Goal: Information Seeking & Learning: Check status

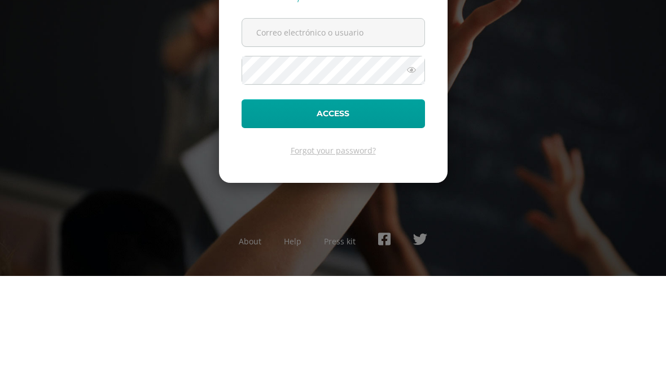
scroll to position [49, 0]
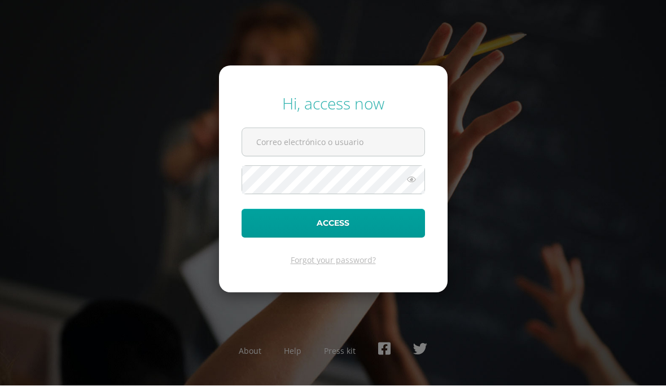
type input "berduojm@gmail.com"
click at [282, 209] on button "Access" at bounding box center [333, 223] width 183 height 29
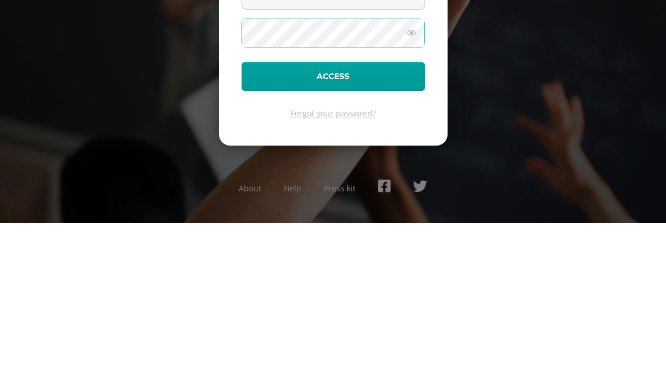
click at [370, 225] on button "Access" at bounding box center [333, 239] width 183 height 29
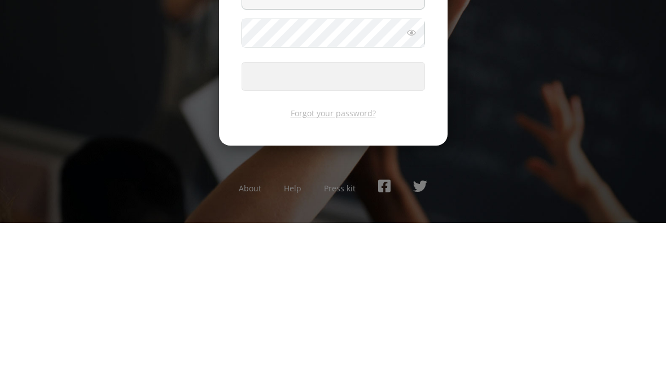
click at [413, 189] on icon at bounding box center [411, 196] width 15 height 14
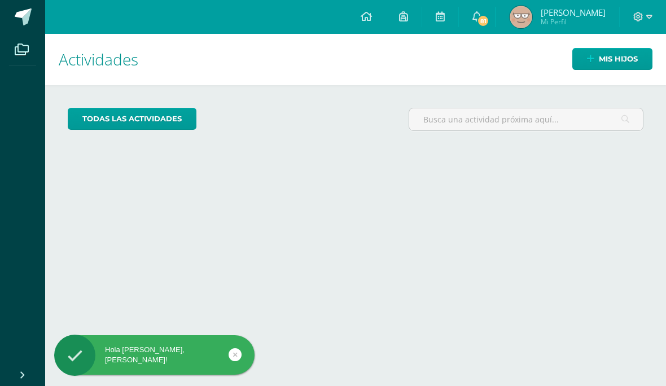
click at [482, 12] on link "81" at bounding box center [477, 17] width 36 height 34
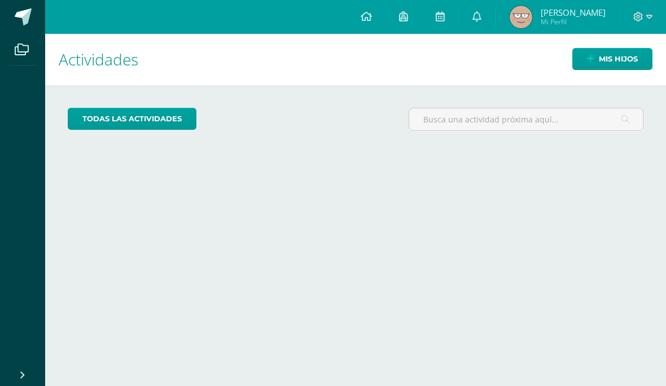
click at [632, 214] on div "Actividades Mis hijos todas las Actividades No tienes actividades Échale un vis…" at bounding box center [356, 210] width 630 height 352
click at [529, 17] on img at bounding box center [521, 17] width 23 height 23
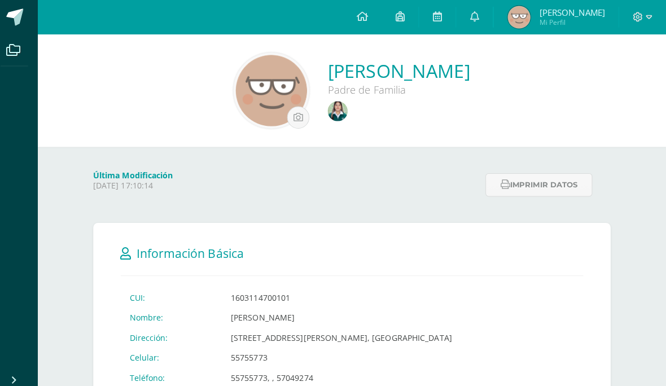
click at [237, 111] on div "Jacqueline Marisol Berduo Quiñonez Padre de Familia" at bounding box center [355, 89] width 603 height 75
click at [332, 109] on img at bounding box center [342, 110] width 20 height 20
click at [95, 99] on div "Jacqueline Marisol Berduo Quiñonez Padre de Familia" at bounding box center [355, 89] width 603 height 75
click at [95, 98] on div "Jacqueline Marisol Berduo Quiñonez Padre de Familia" at bounding box center [355, 89] width 603 height 75
click at [59, 81] on div "Jacqueline Marisol Berduo Quiñonez Padre de Familia" at bounding box center [355, 89] width 603 height 75
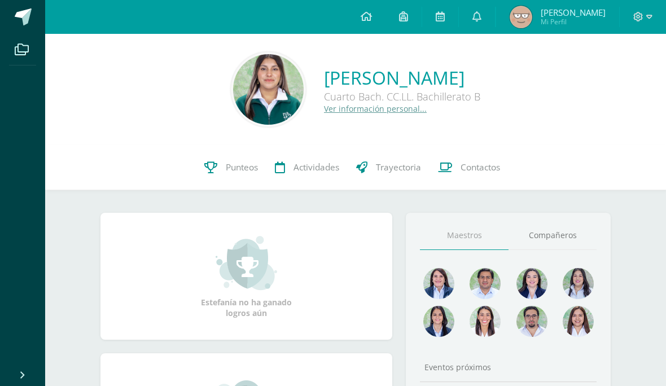
click at [254, 167] on span "Punteos" at bounding box center [242, 167] width 32 height 12
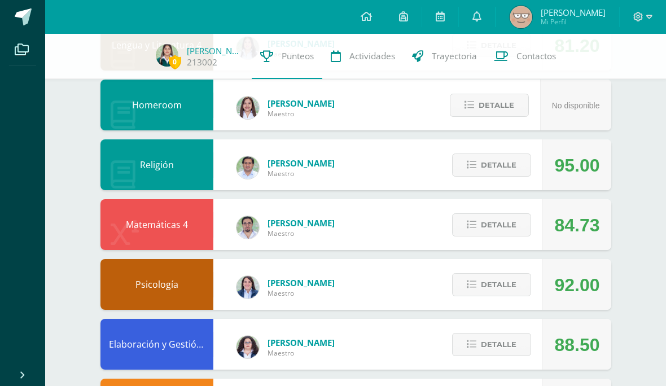
scroll to position [279, 0]
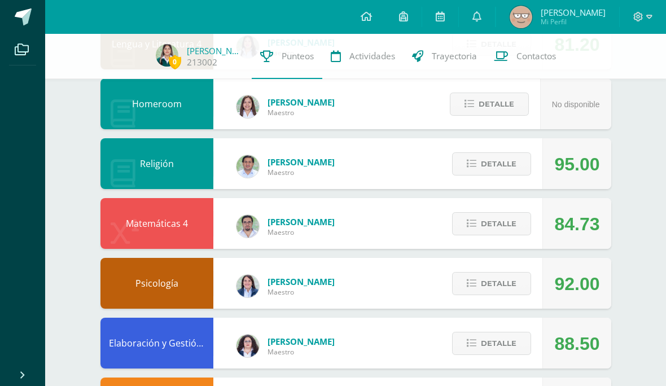
click at [505, 234] on span "Detalle" at bounding box center [499, 223] width 36 height 21
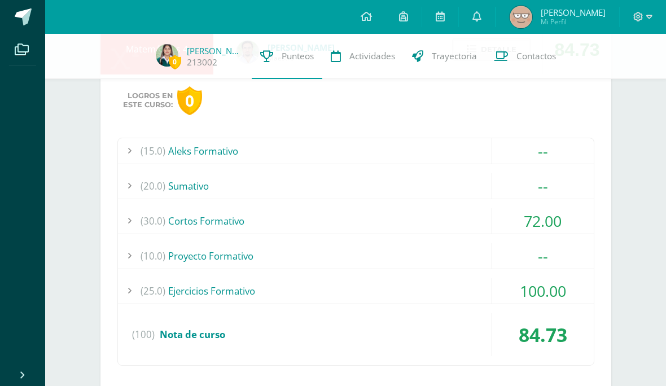
scroll to position [454, 0]
click at [537, 222] on div "72.00" at bounding box center [543, 220] width 102 height 25
